Goal: Register for event/course

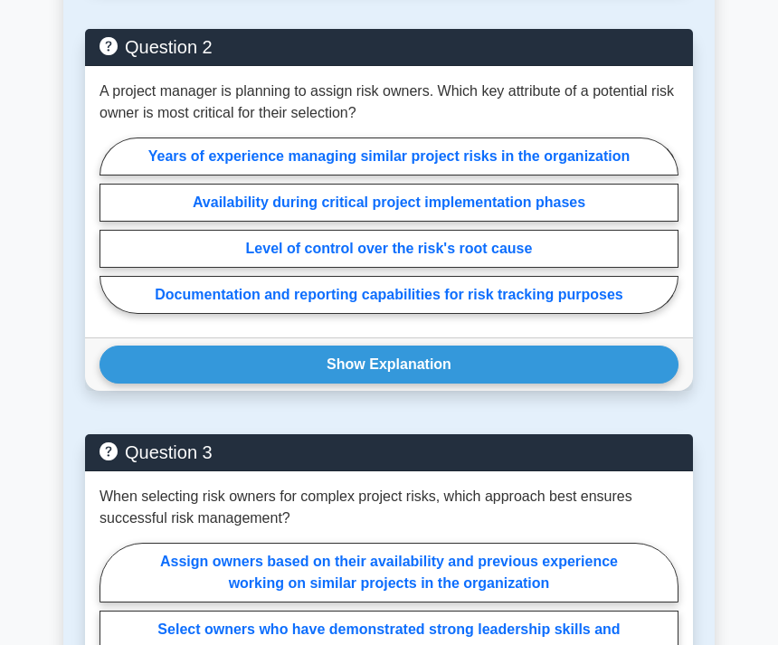
scroll to position [1218, 0]
click at [581, 175] on label "Years of experience managing similar project risks in the organization" at bounding box center [389, 157] width 579 height 38
click at [111, 224] on input "Years of experience managing similar project risks in the organization" at bounding box center [106, 230] width 12 height 12
radio input "true"
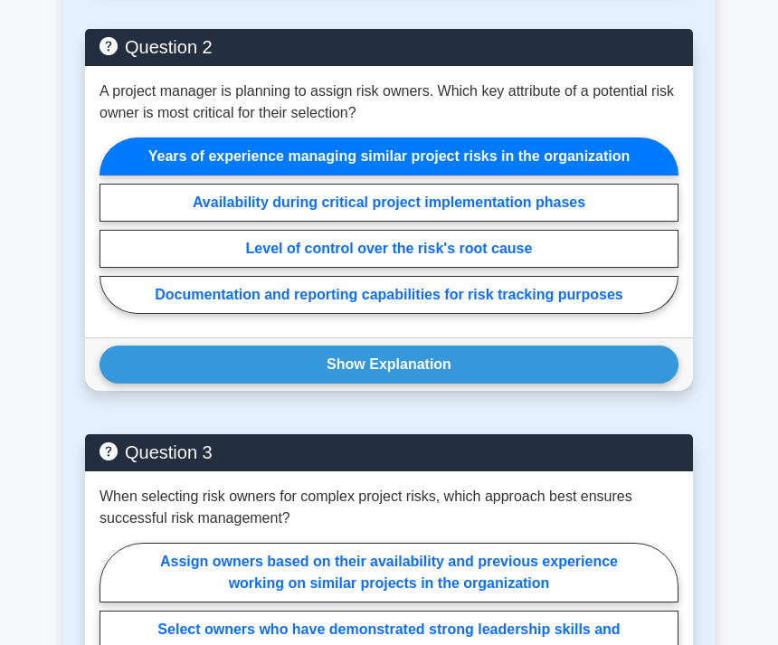
click at [570, 384] on button "Show Explanation" at bounding box center [389, 365] width 579 height 38
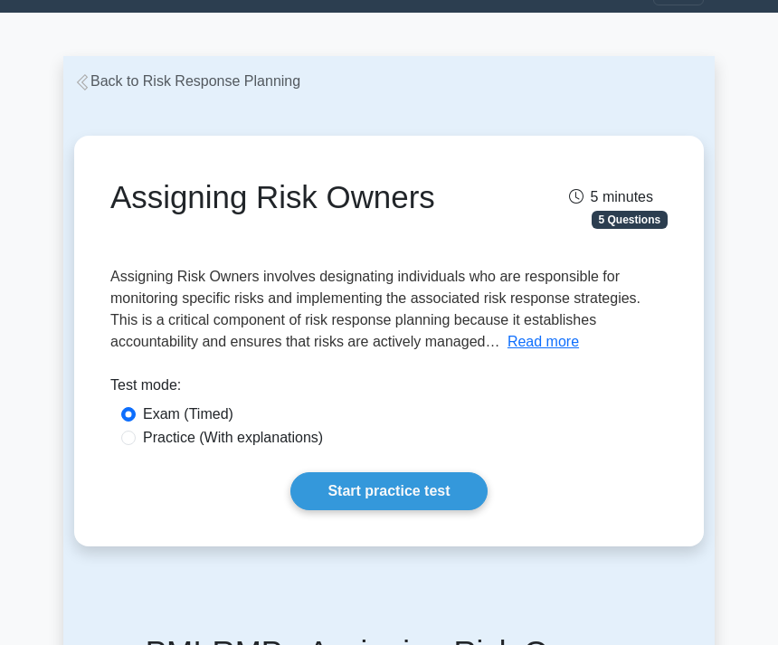
scroll to position [0, 0]
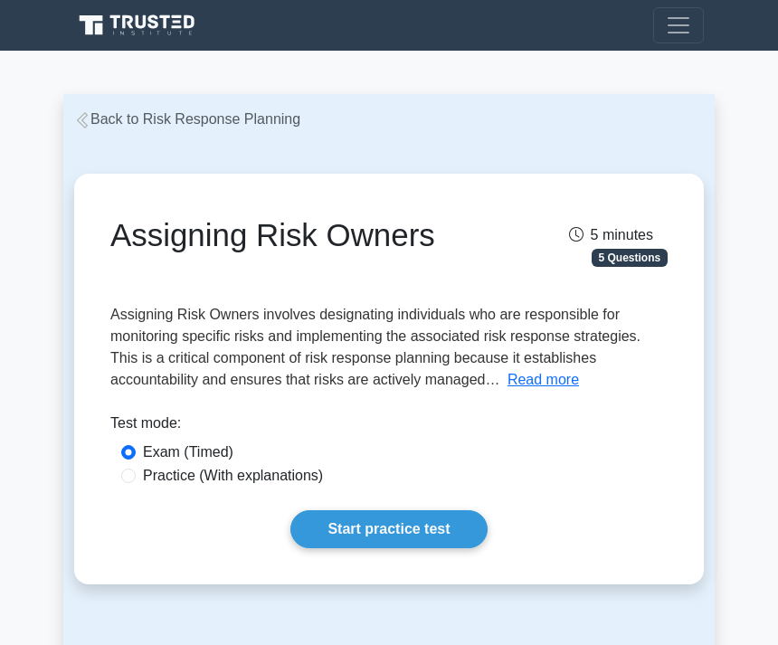
click at [515, 20] on div "Register" at bounding box center [388, 25] width 651 height 36
click at [729, 25] on nav "Register" at bounding box center [389, 25] width 778 height 51
click at [689, 24] on span "Toggle navigation" at bounding box center [678, 25] width 27 height 27
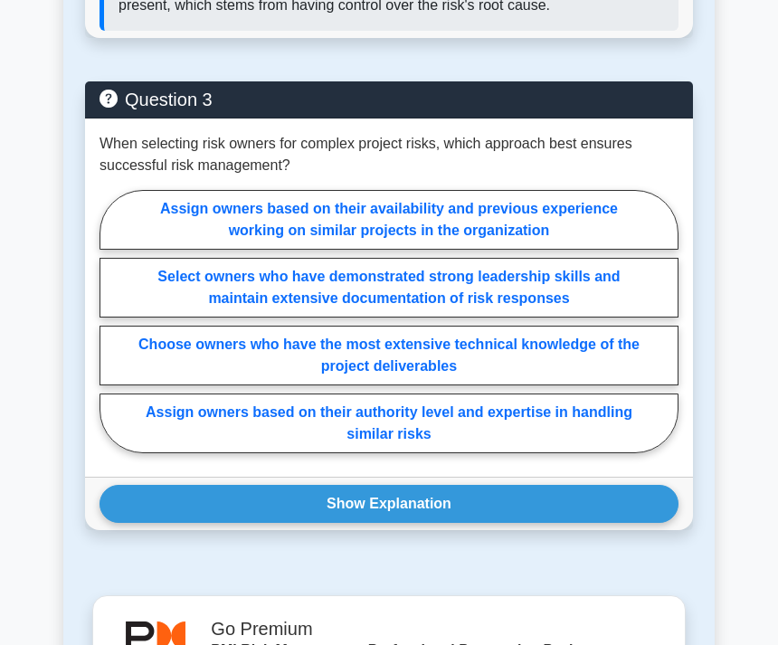
scroll to position [1913, 0]
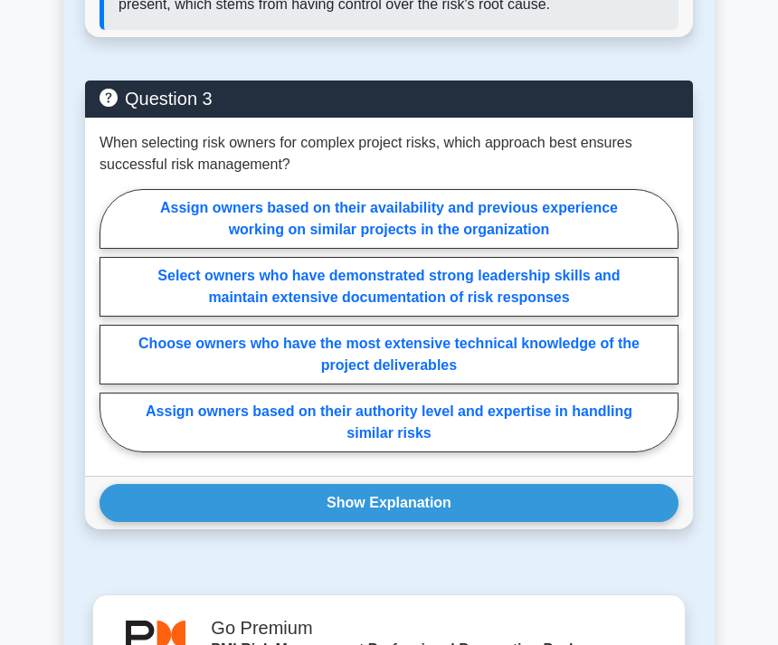
click at [399, 452] on label "Assign owners based on their authority level and expertise in handling similar …" at bounding box center [389, 423] width 579 height 60
click at [111, 331] on input "Assign owners based on their authority level and expertise in handling similar …" at bounding box center [106, 325] width 12 height 12
radio input "true"
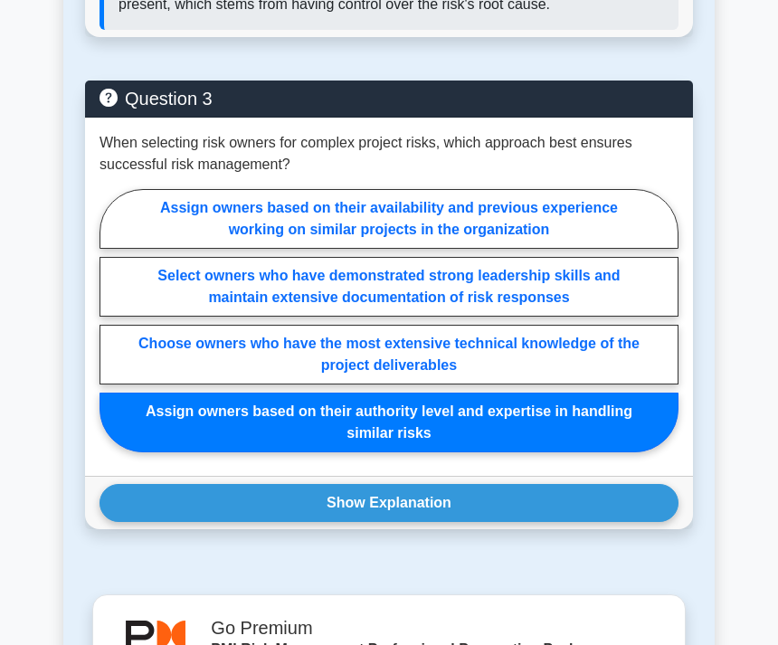
click at [645, 522] on button "Show Explanation" at bounding box center [389, 503] width 579 height 38
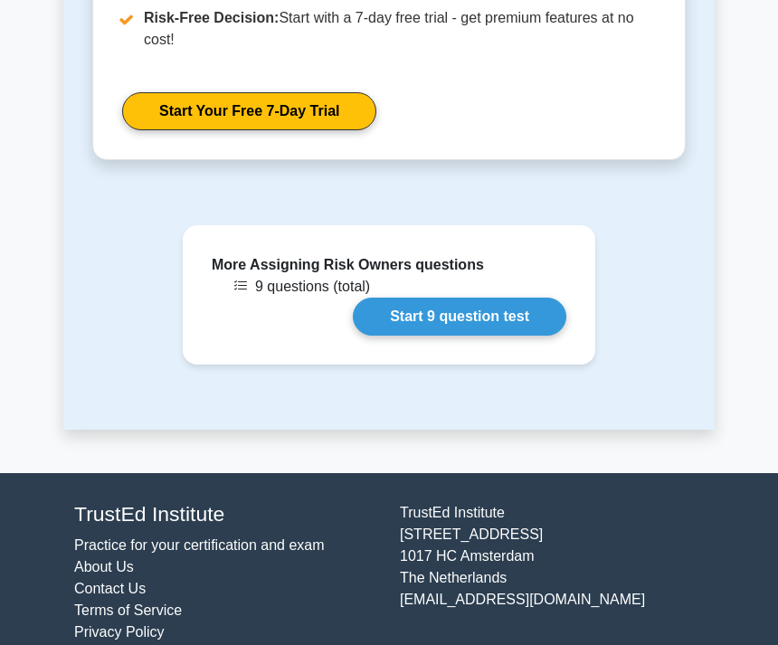
scroll to position [3197, 0]
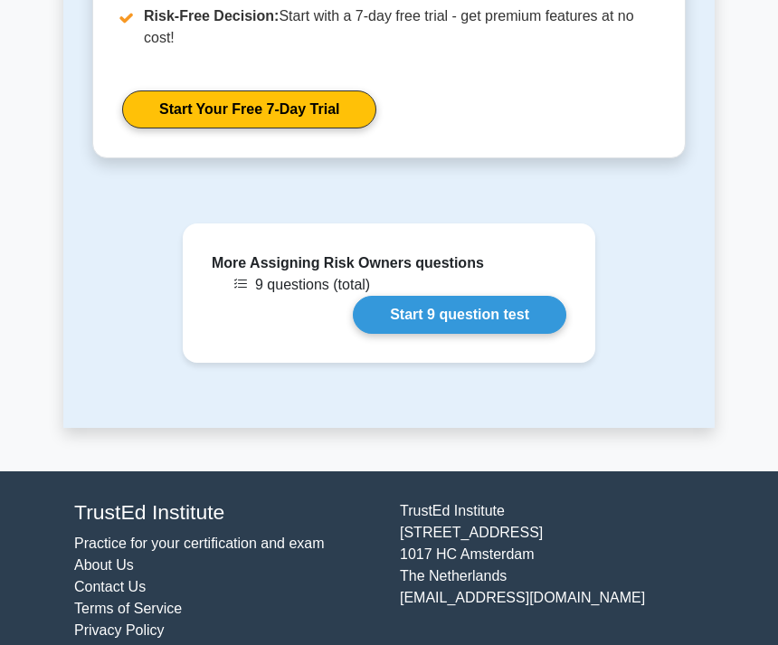
click at [501, 334] on link "Start 9 question test" at bounding box center [459, 315] width 213 height 38
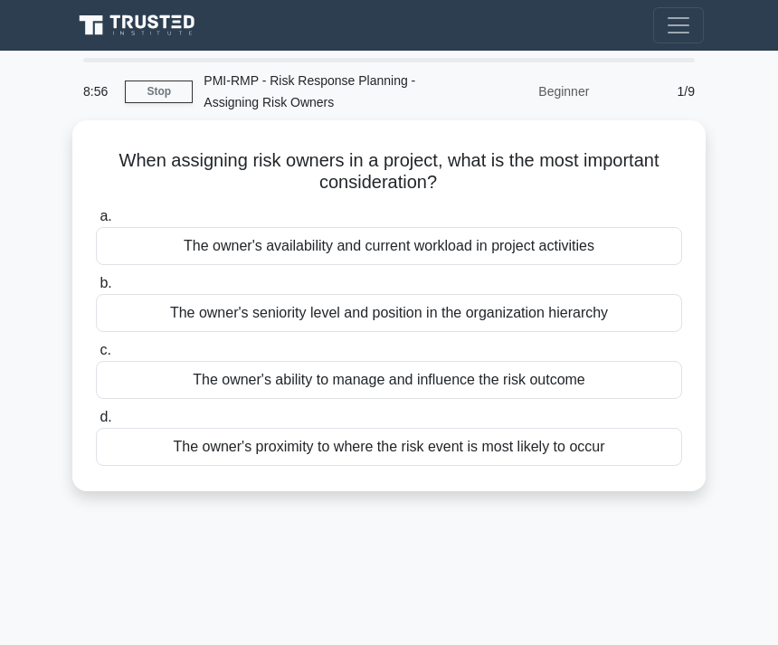
click at [677, 26] on span "Toggle navigation" at bounding box center [678, 25] width 27 height 27
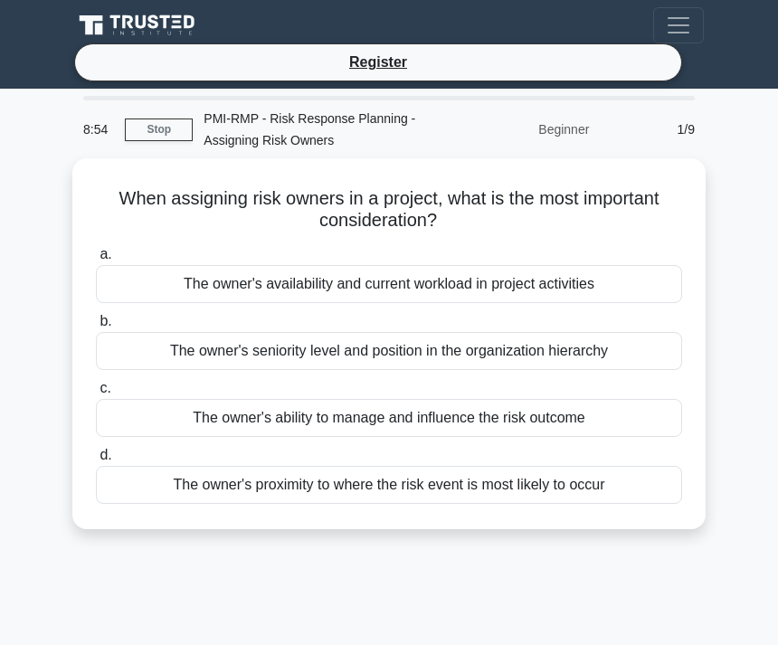
click at [754, 258] on main "8:54 Stop PMI-RMP - Risk Response Planning - Assigning Risk Owners Beginner 1/9…" at bounding box center [389, 548] width 778 height 919
click at [587, 420] on div "The owner's ability to manage and influence the risk outcome" at bounding box center [389, 418] width 586 height 38
click at [96, 394] on input "c. The owner's ability to manage and influence the risk outcome" at bounding box center [96, 389] width 0 height 12
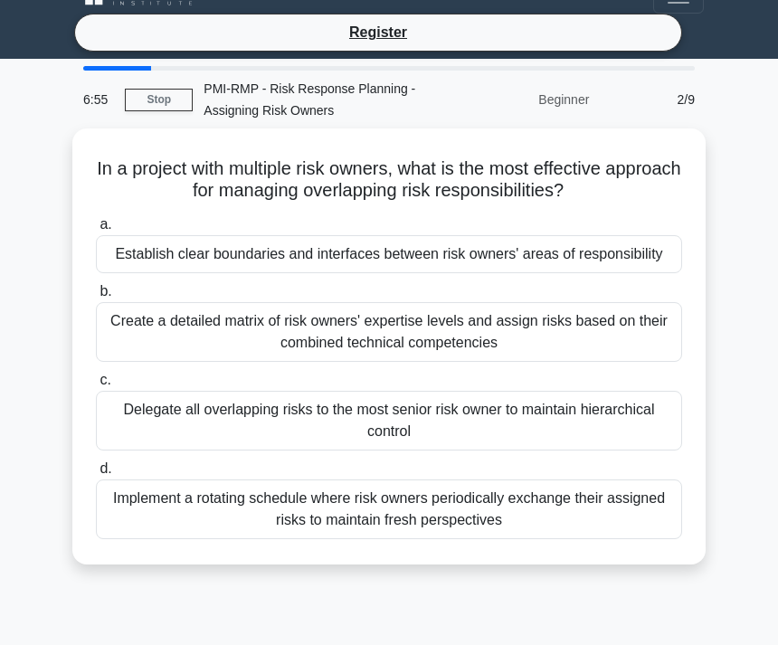
scroll to position [33, 0]
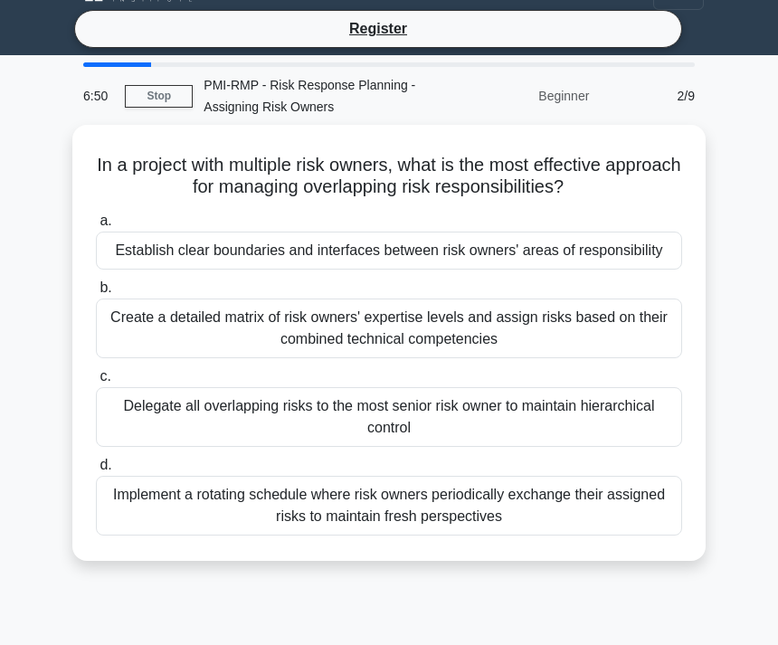
click at [585, 248] on div "Establish clear boundaries and interfaces between risk owners' areas of respons…" at bounding box center [389, 251] width 586 height 38
click at [96, 227] on input "a. Establish clear boundaries and interfaces between risk owners' areas of resp…" at bounding box center [96, 221] width 0 height 12
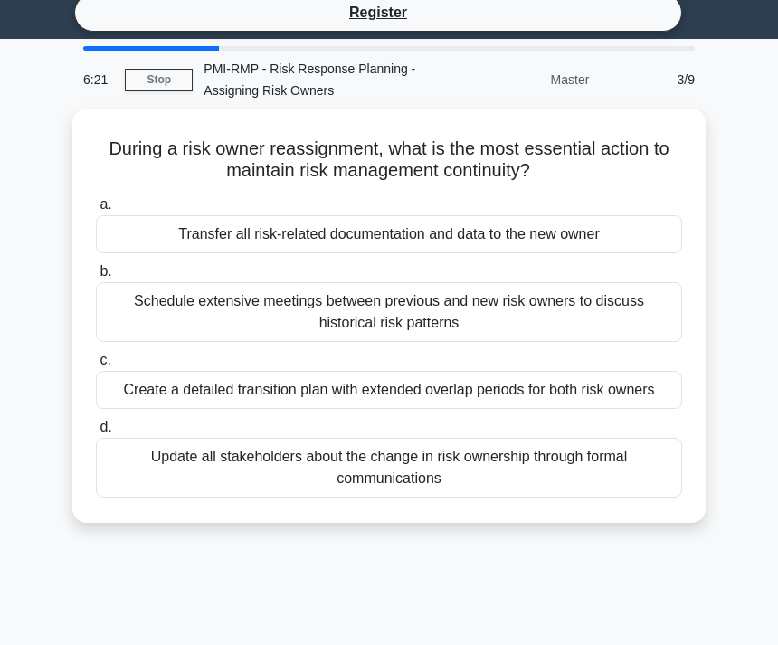
scroll to position [55, 0]
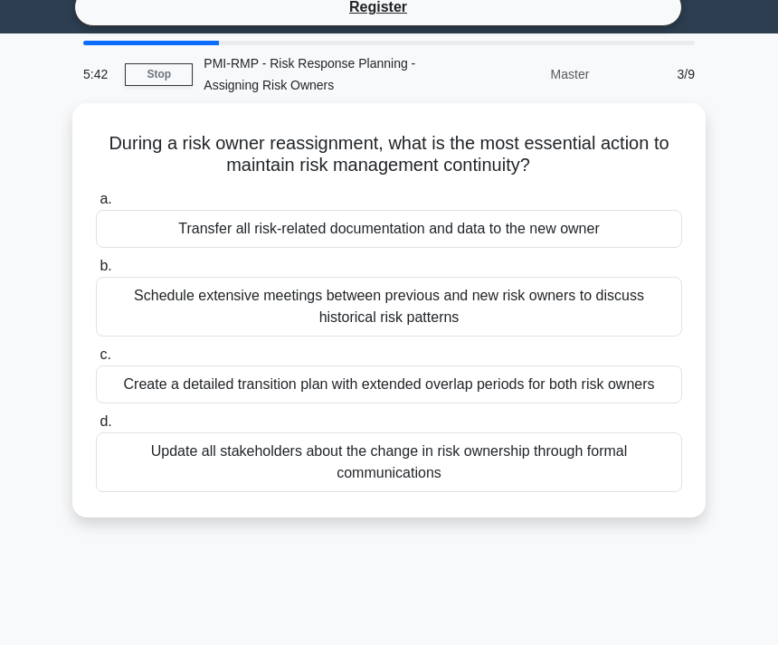
click at [493, 488] on div "Update all stakeholders about the change in risk ownership through formal commu…" at bounding box center [389, 462] width 586 height 60
click at [96, 428] on input "d. Update all stakeholders about the change in risk ownership through formal co…" at bounding box center [96, 422] width 0 height 12
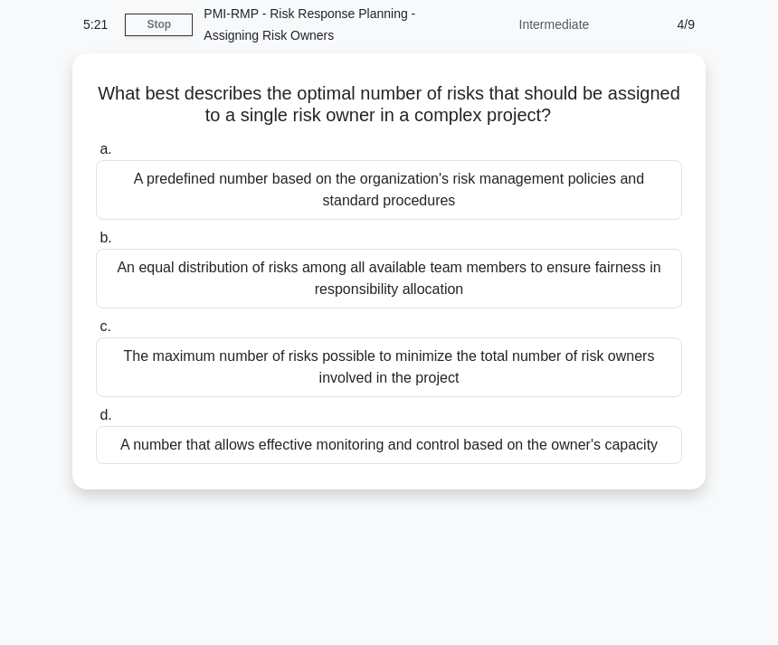
scroll to position [106, 0]
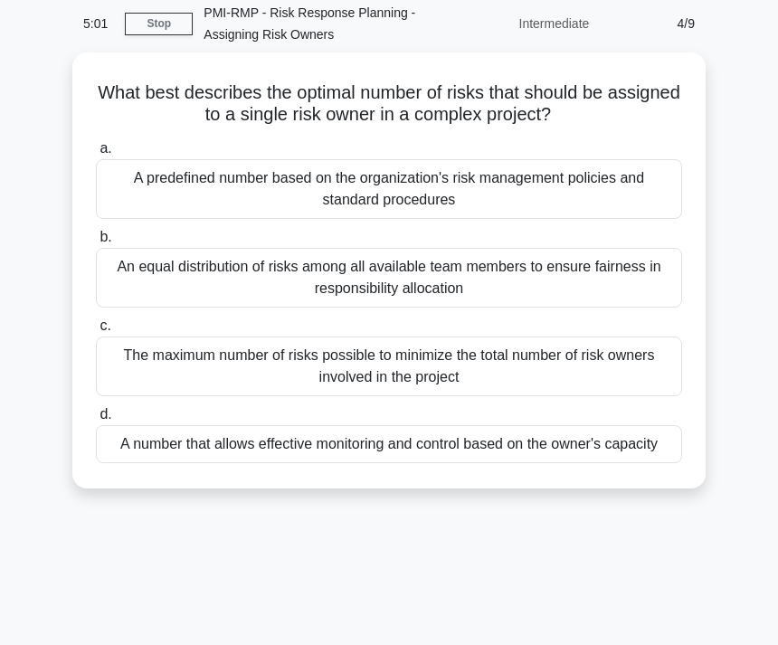
click at [486, 460] on div "A number that allows effective monitoring and control based on the owner's capa…" at bounding box center [389, 444] width 586 height 38
click at [96, 421] on input "d. A number that allows effective monitoring and control based on the owner's c…" at bounding box center [96, 415] width 0 height 12
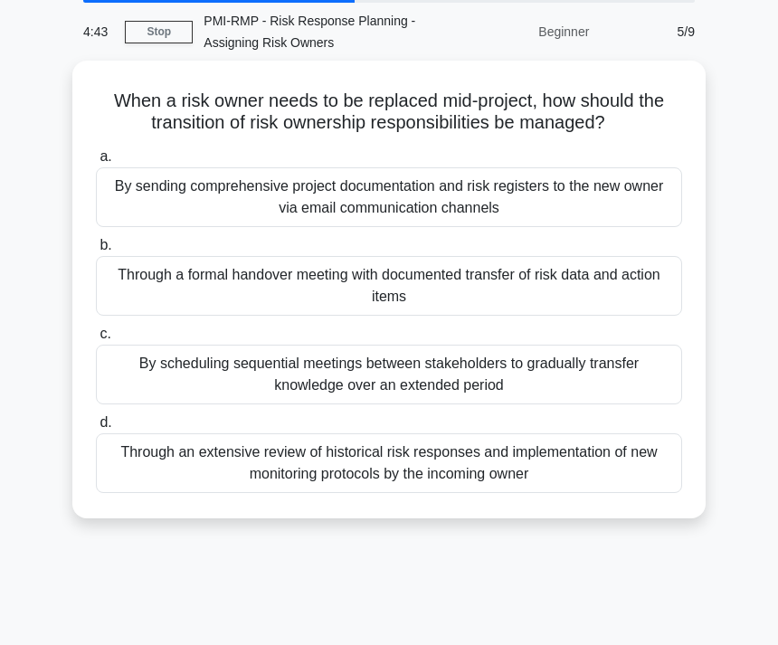
scroll to position [100, 0]
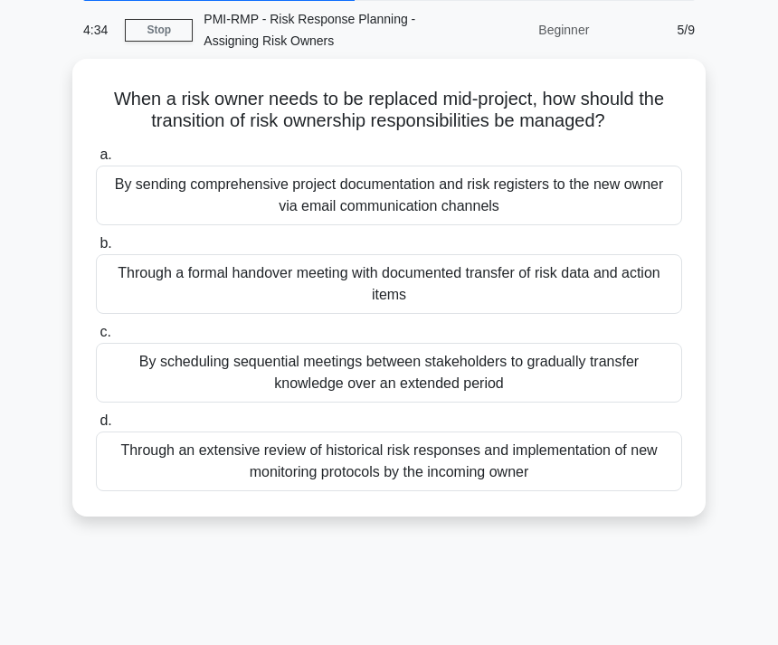
click at [559, 302] on div "Through a formal handover meeting with documented transfer of risk data and act…" at bounding box center [389, 284] width 586 height 60
click at [96, 250] on input "b. Through a formal handover meeting with documented transfer of risk data and …" at bounding box center [96, 244] width 0 height 12
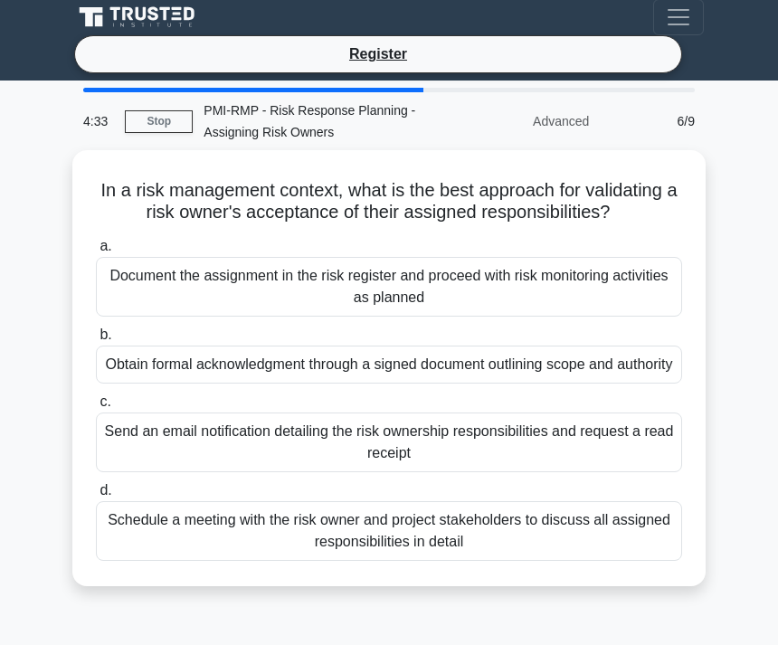
scroll to position [0, 0]
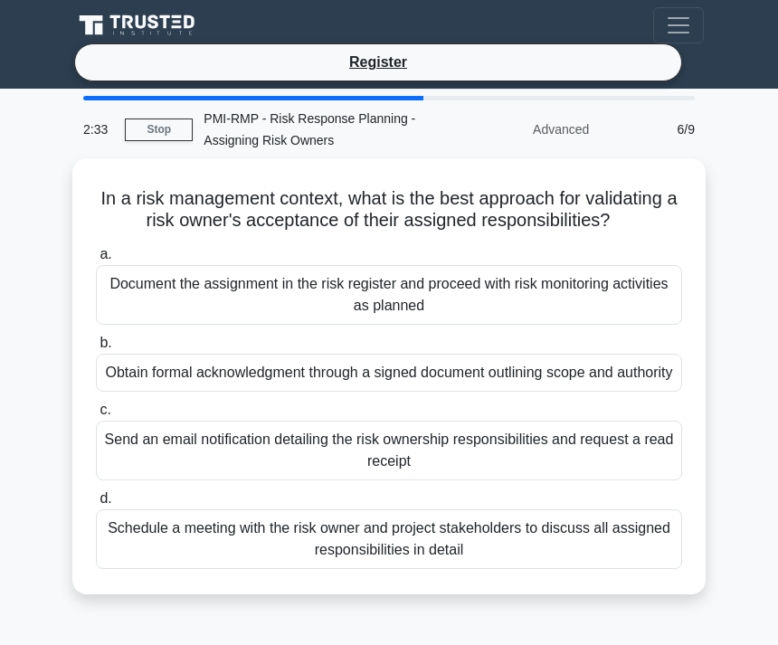
click at [565, 309] on div "Document the assignment in the risk register and proceed with risk monitoring a…" at bounding box center [389, 295] width 586 height 60
click at [96, 261] on input "a. Document the assignment in the risk register and proceed with risk monitorin…" at bounding box center [96, 255] width 0 height 12
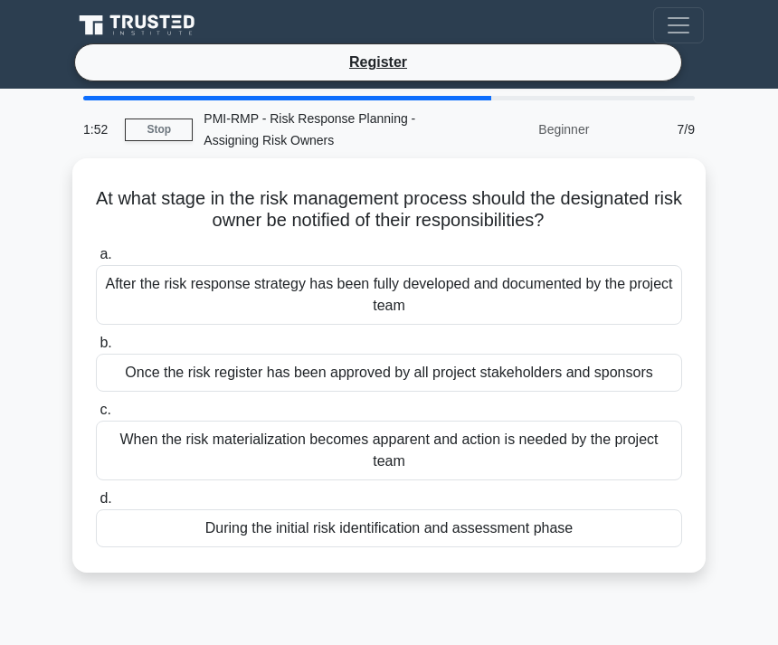
click at [565, 547] on div "During the initial risk identification and assessment phase" at bounding box center [389, 528] width 586 height 38
click at [96, 505] on input "d. During the initial risk identification and assessment phase" at bounding box center [96, 499] width 0 height 12
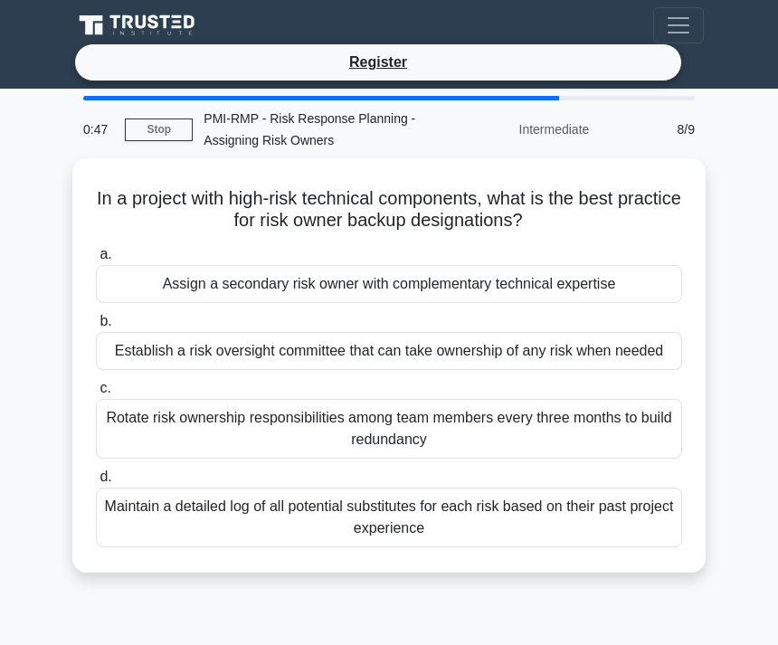
click at [349, 280] on div "Assign a secondary risk owner with complementary technical expertise" at bounding box center [389, 284] width 586 height 38
click at [96, 261] on input "a. Assign a secondary risk owner with complementary technical expertise" at bounding box center [96, 255] width 0 height 12
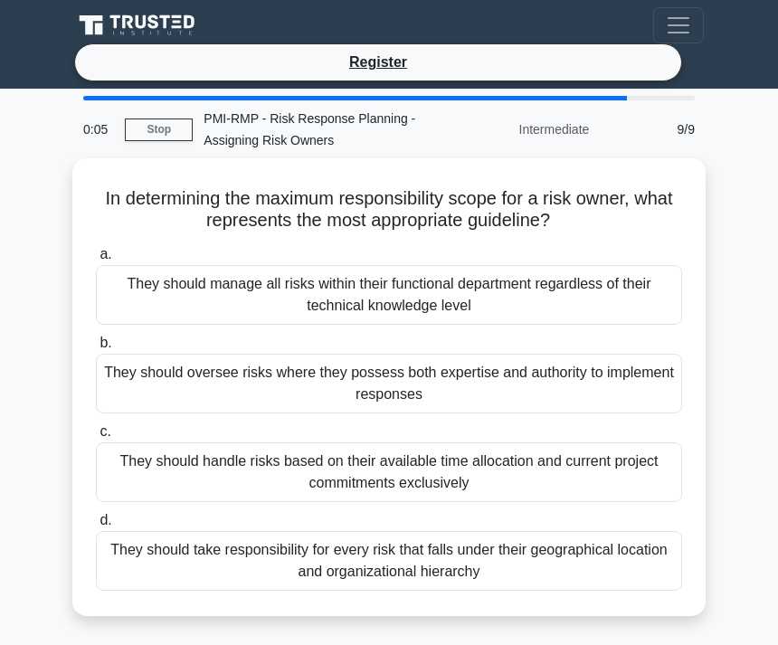
click at [413, 380] on div "They should oversee risks where they possess both expertise and authority to im…" at bounding box center [389, 384] width 586 height 60
click at [96, 349] on input "b. They should oversee risks where they possess both expertise and authority to…" at bounding box center [96, 343] width 0 height 12
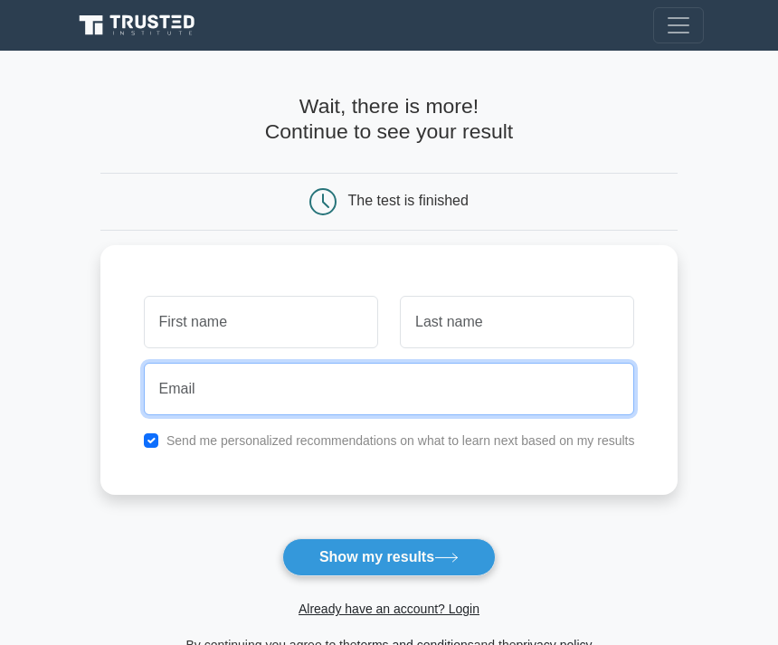
click at [204, 395] on input "email" at bounding box center [389, 389] width 491 height 52
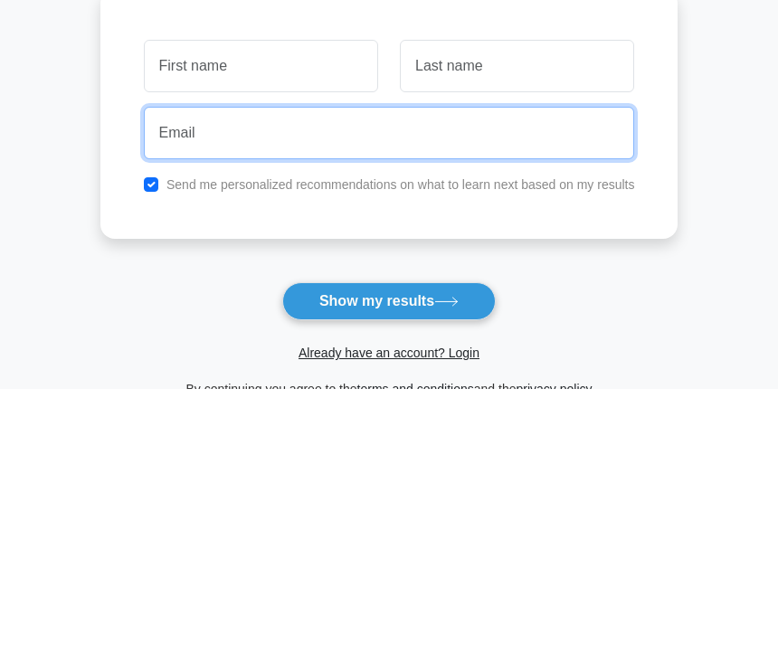
type input "[PERSON_NAME][EMAIL_ADDRESS][PERSON_NAME][DOMAIN_NAME]"
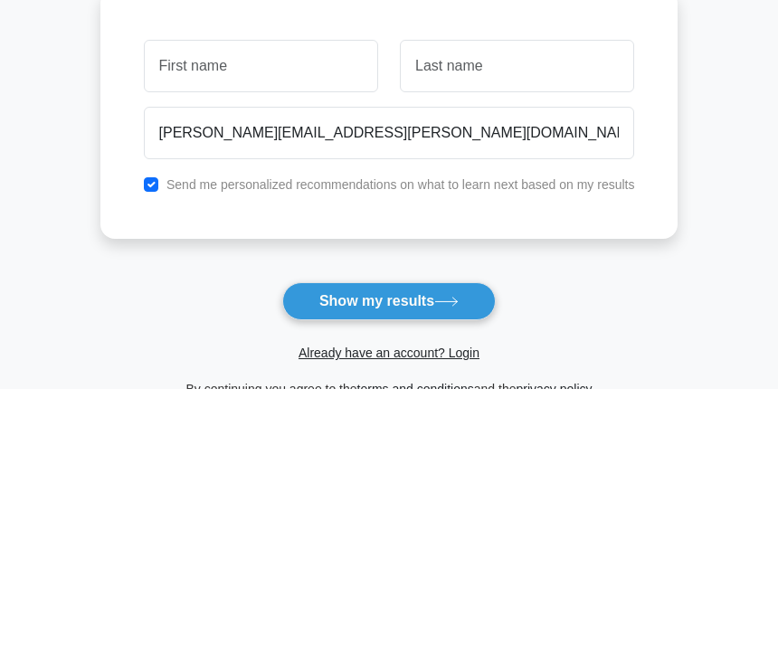
scroll to position [251, 0]
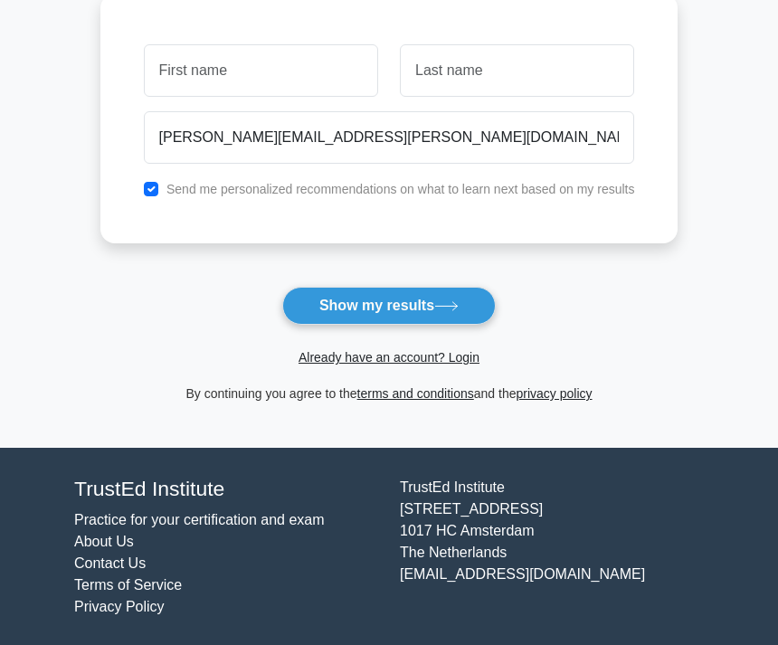
click at [436, 309] on button "Show my results" at bounding box center [388, 306] width 213 height 38
type input "Hans"
click at [479, 76] on input "text" at bounding box center [517, 70] width 234 height 52
type input "Forster"
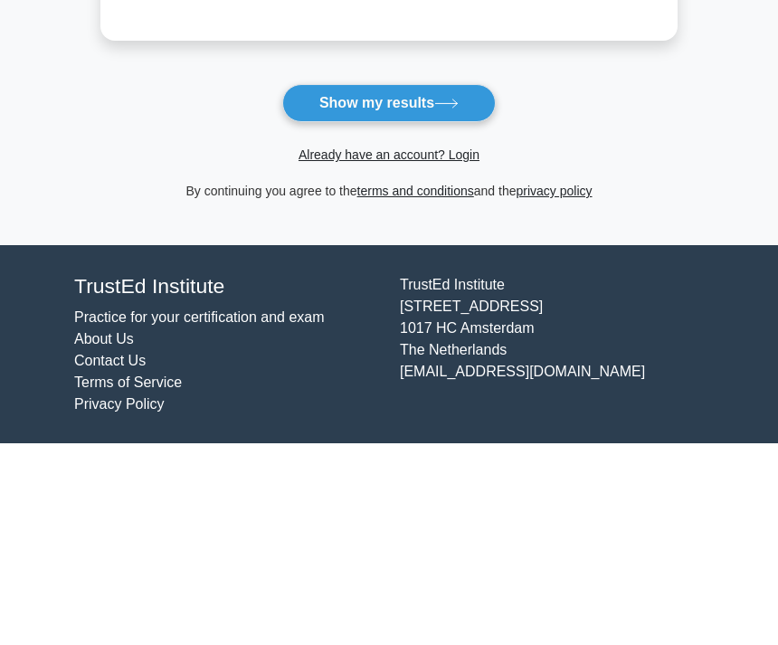
click at [468, 287] on button "Show my results" at bounding box center [388, 306] width 213 height 38
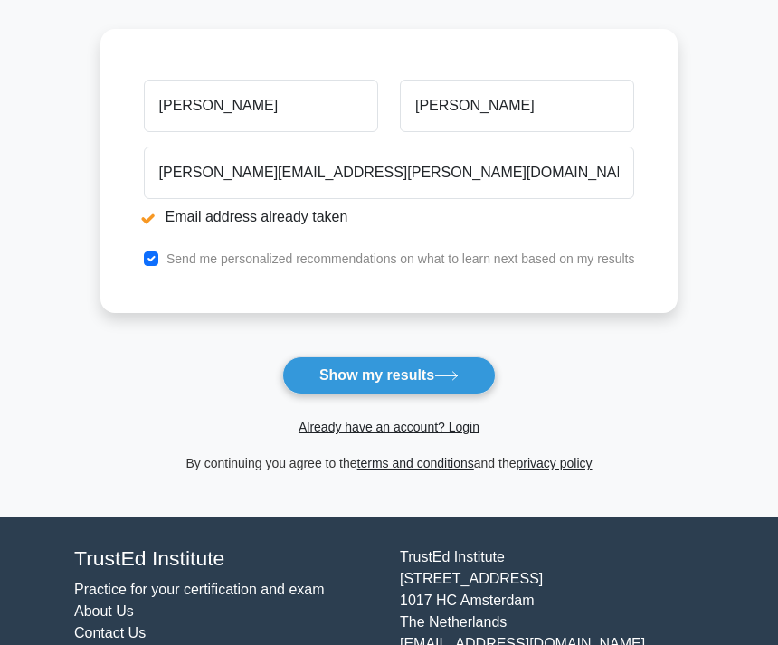
scroll to position [295, 0]
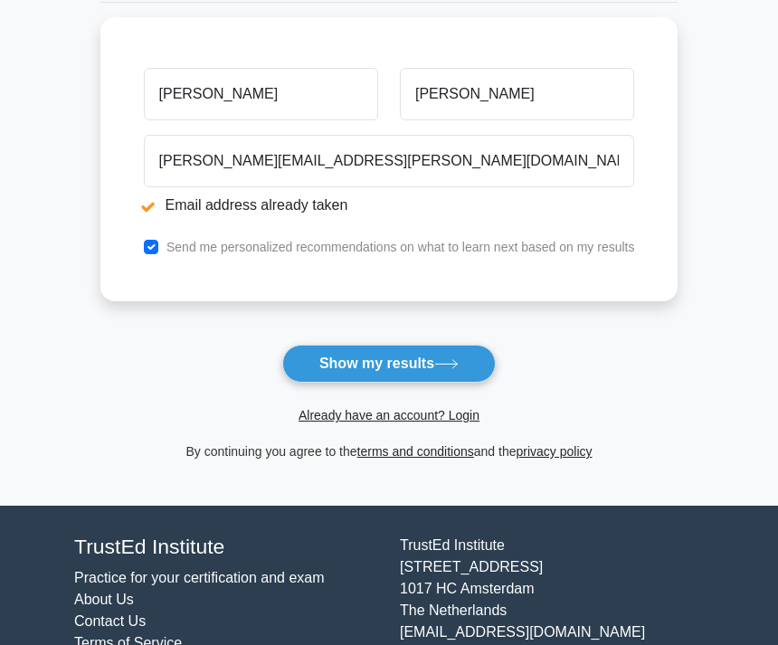
click at [458, 356] on button "Show my results" at bounding box center [388, 364] width 213 height 38
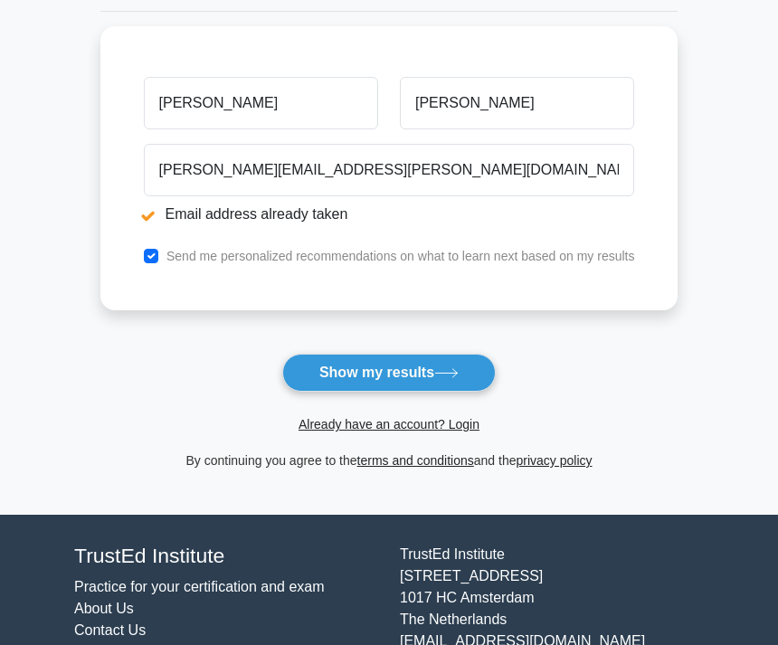
scroll to position [295, 0]
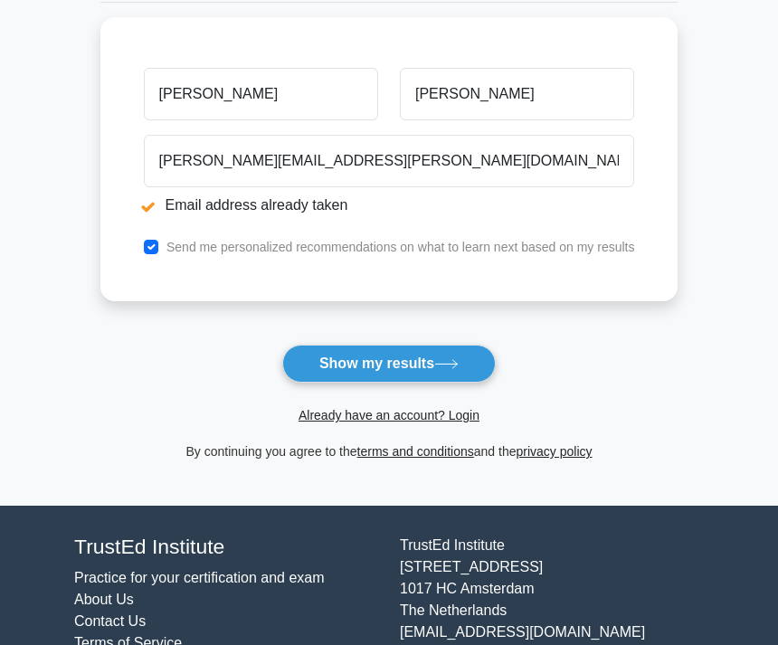
click at [400, 422] on link "Already have an account? Login" at bounding box center [389, 415] width 181 height 14
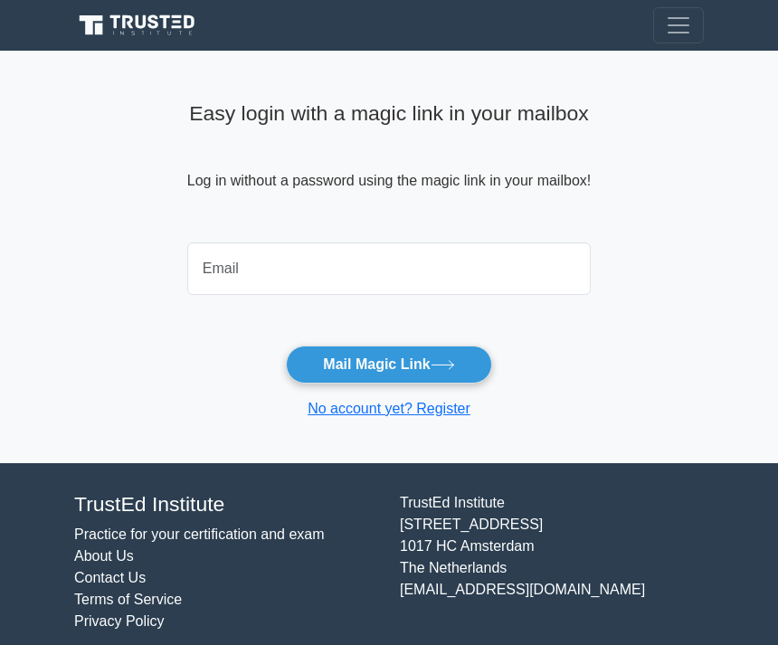
click at [205, 260] on input "email" at bounding box center [388, 268] width 403 height 52
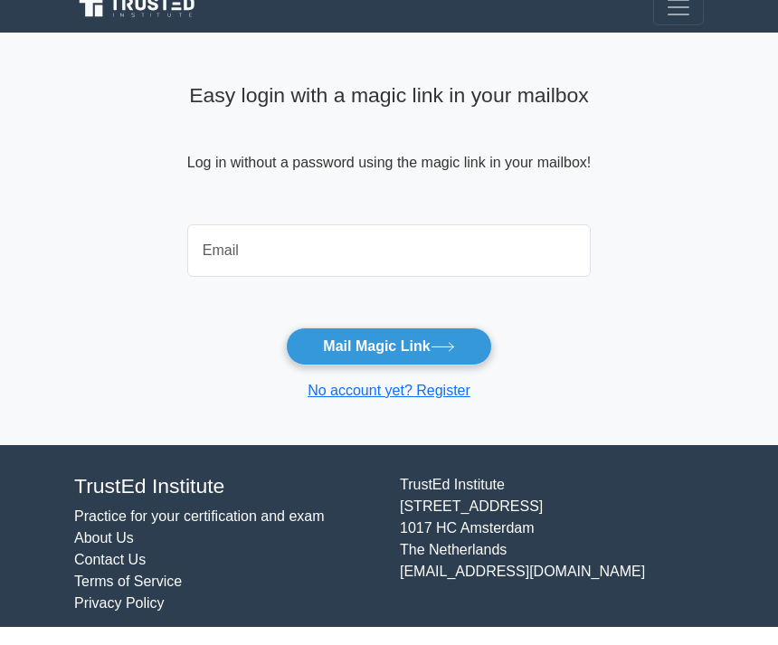
click at [242, 242] on input "email" at bounding box center [388, 268] width 403 height 52
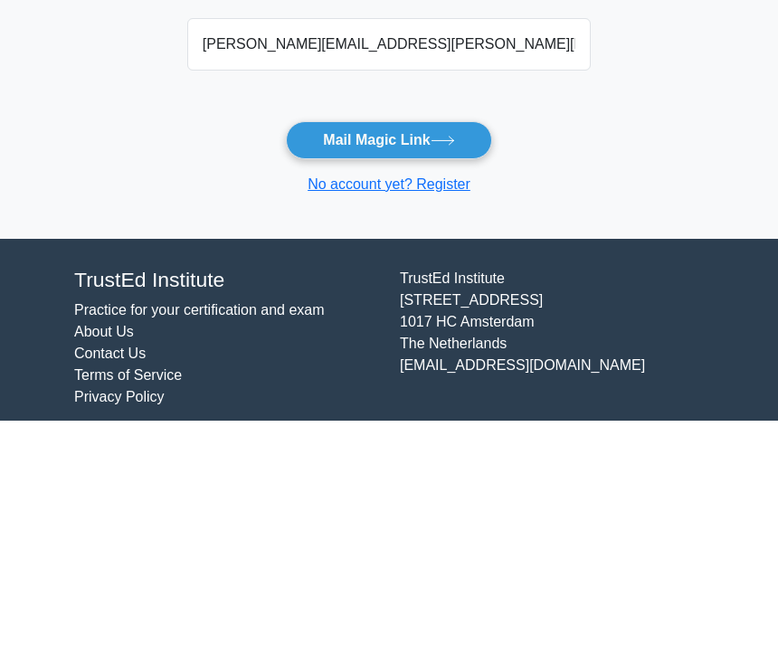
type input "[PERSON_NAME][EMAIL_ADDRESS][PERSON_NAME][DOMAIN_NAME]"
click at [412, 346] on button "Mail Magic Link" at bounding box center [388, 365] width 205 height 38
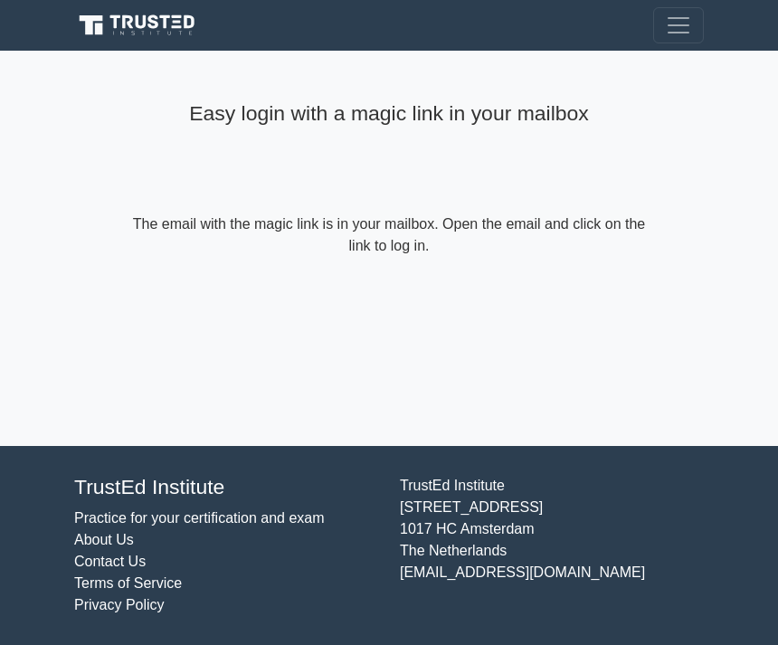
click at [579, 320] on div "Easy login with a magic link in your mailbox The email with the magic link is i…" at bounding box center [389, 248] width 543 height 395
click at [675, 32] on span "Toggle navigation" at bounding box center [678, 25] width 27 height 27
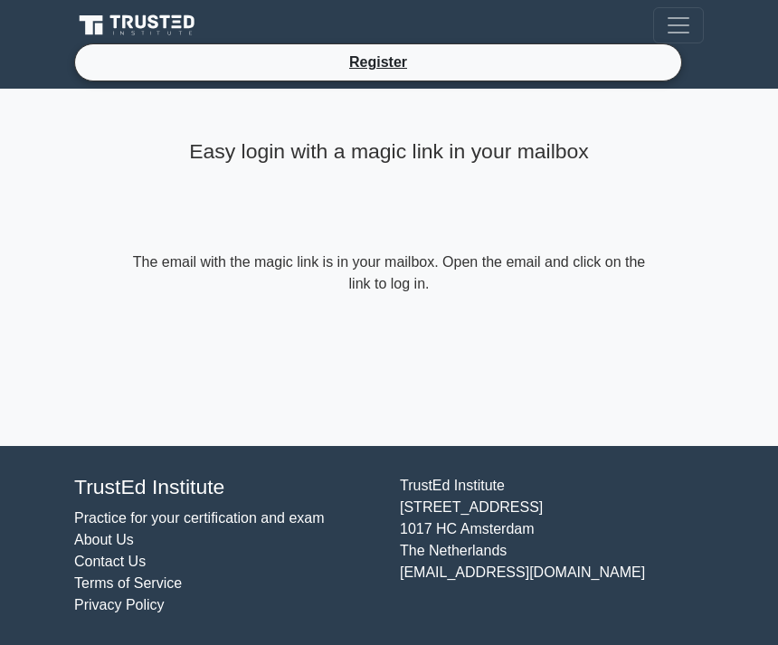
click at [542, 60] on li "Register" at bounding box center [378, 62] width 608 height 38
click at [380, 73] on link "Register" at bounding box center [378, 62] width 80 height 23
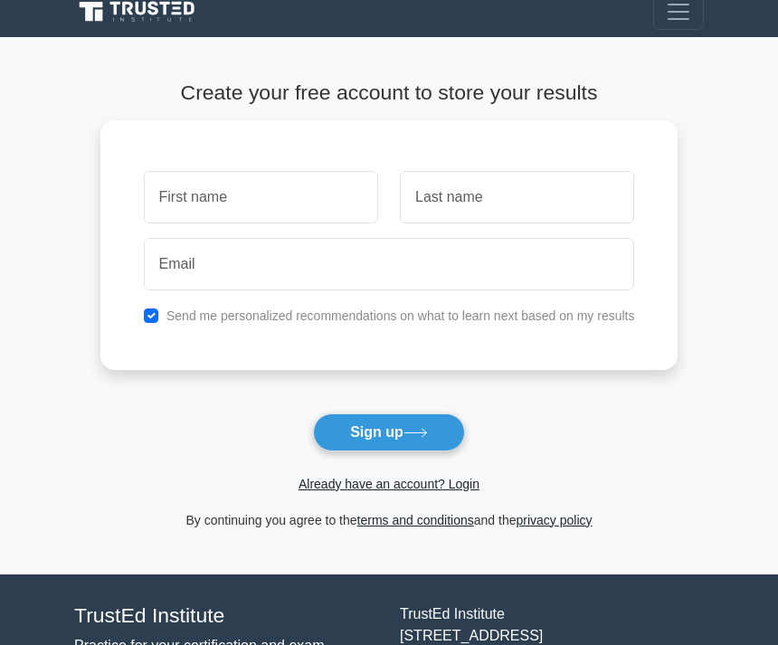
scroll to position [82, 0]
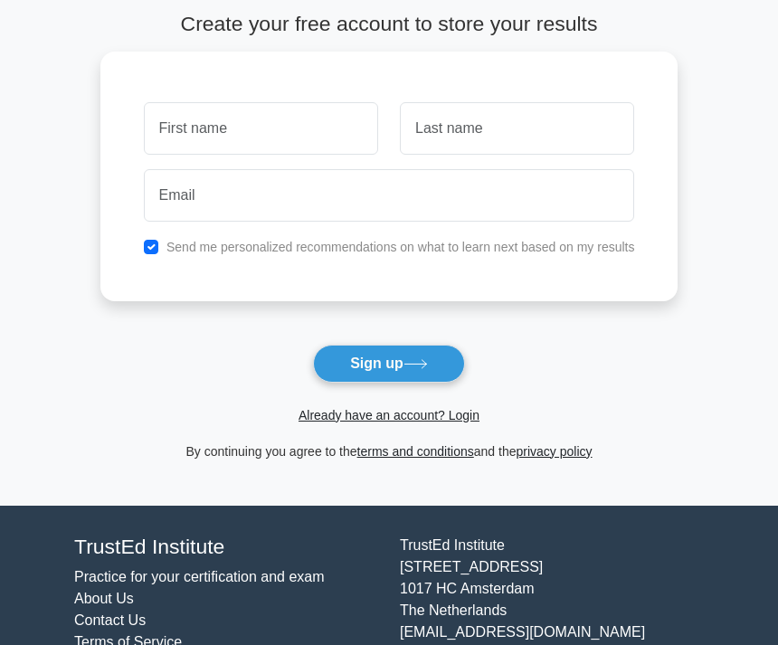
click at [463, 408] on link "Already have an account? Login" at bounding box center [389, 415] width 181 height 14
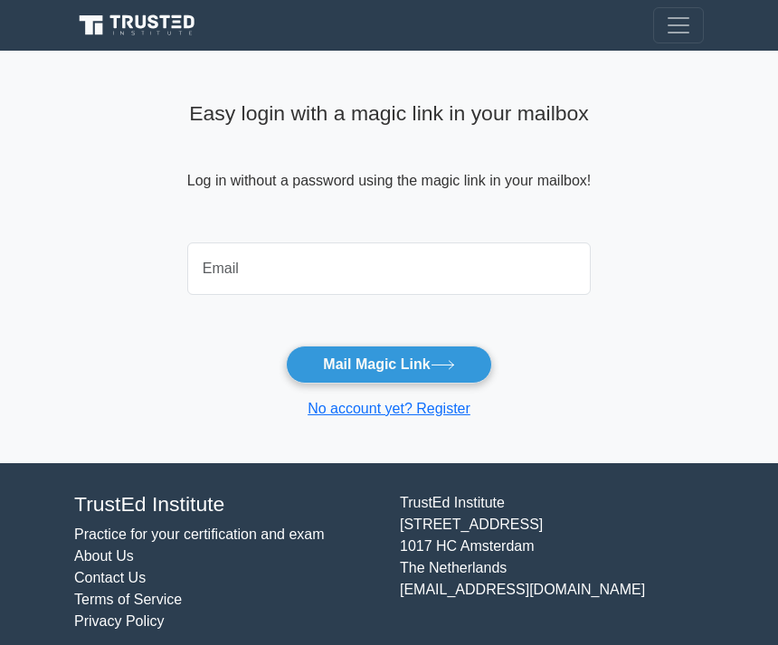
click at [208, 277] on input "email" at bounding box center [388, 268] width 403 height 52
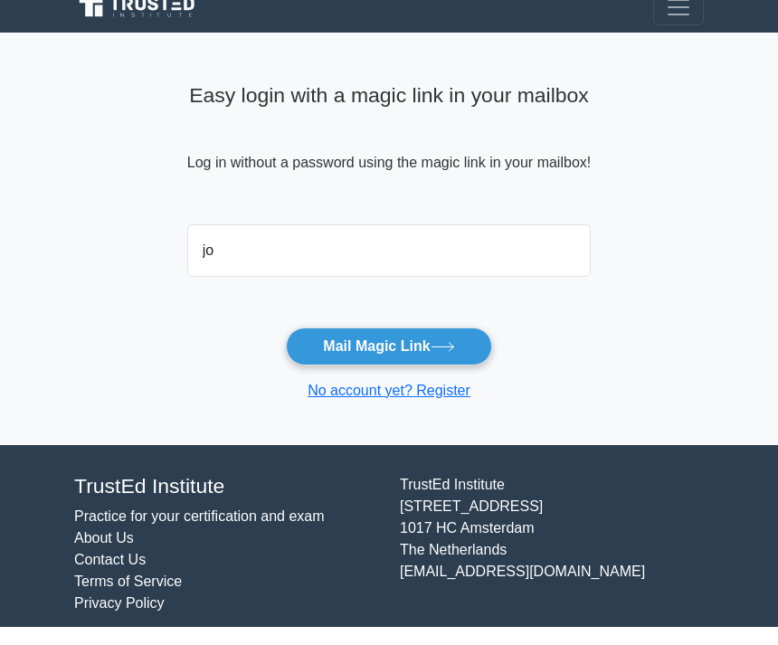
type input "j"
type input "[EMAIL_ADDRESS][DOMAIN_NAME]"
click at [753, 181] on main "Easy login with a magic link in your mailbox Log in without a password using th…" at bounding box center [389, 257] width 778 height 413
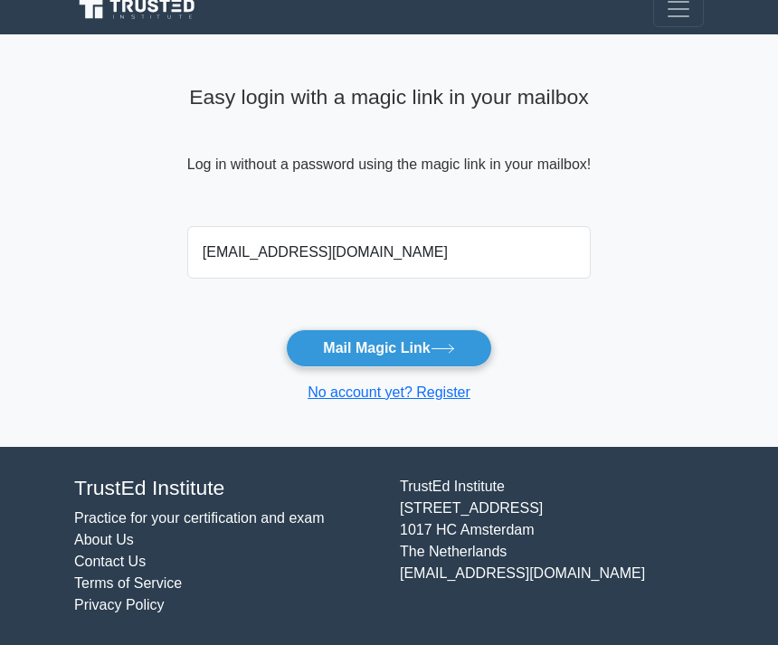
click at [421, 345] on button "Mail Magic Link" at bounding box center [388, 348] width 205 height 38
